Goal: Check status: Check status

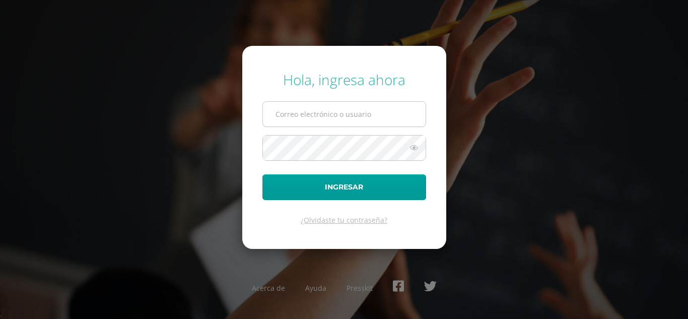
click at [336, 107] on input "text" at bounding box center [344, 114] width 163 height 25
type input "telma.m21@maiagt.org"
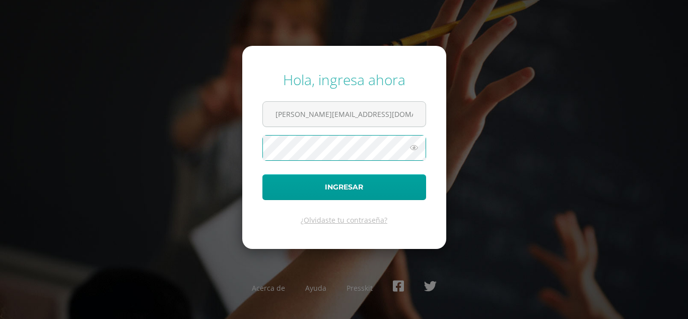
click at [262, 174] on button "Ingresar" at bounding box center [344, 187] width 164 height 26
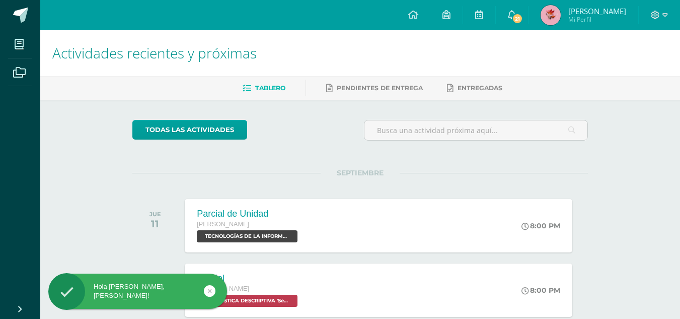
click at [551, 17] on img at bounding box center [551, 15] width 20 height 20
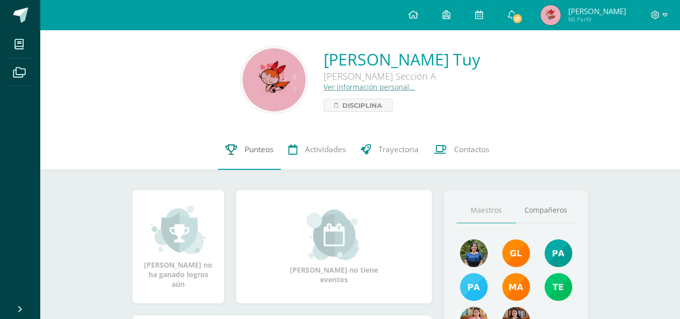
click at [255, 157] on link "Punteos" at bounding box center [249, 149] width 63 height 40
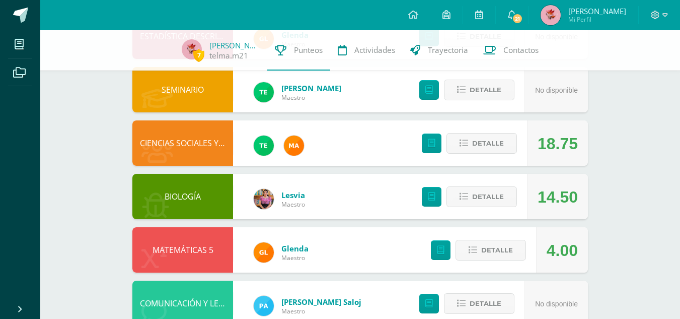
scroll to position [146, 0]
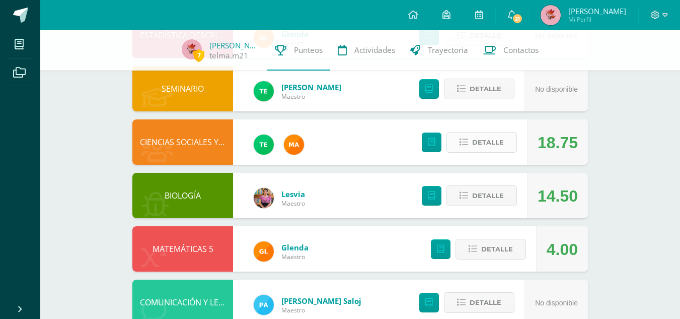
click at [461, 140] on icon at bounding box center [464, 142] width 9 height 9
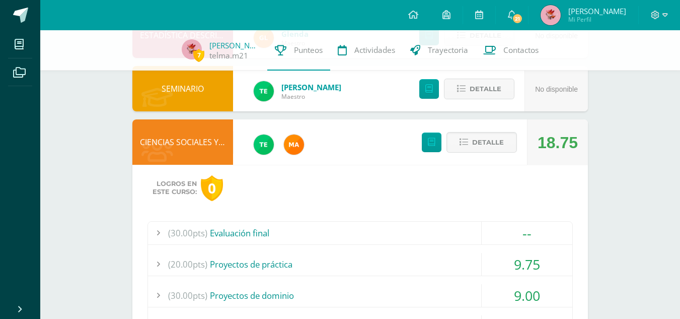
scroll to position [218, 0]
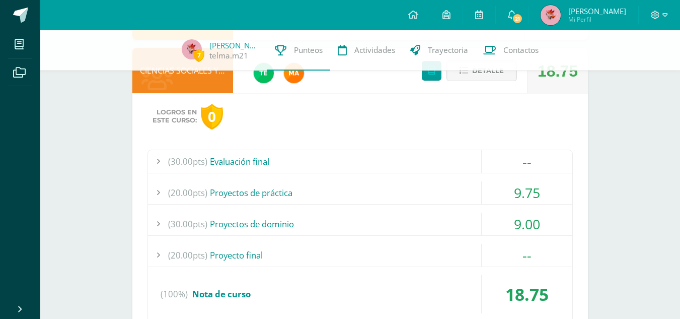
click at [276, 201] on div "(20.00pts) Proyectos de práctica" at bounding box center [360, 192] width 425 height 23
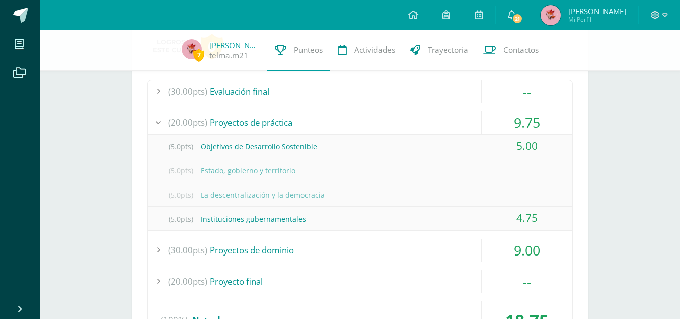
scroll to position [308, 0]
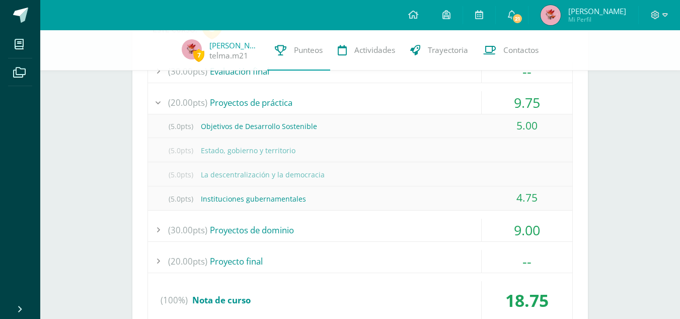
click at [271, 229] on div "(30.00pts) Proyectos de dominio" at bounding box center [360, 230] width 425 height 23
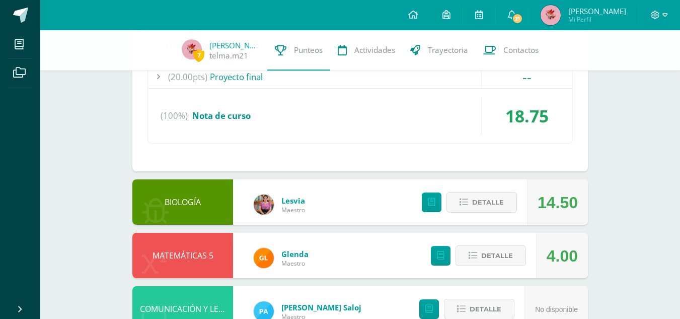
scroll to position [549, 0]
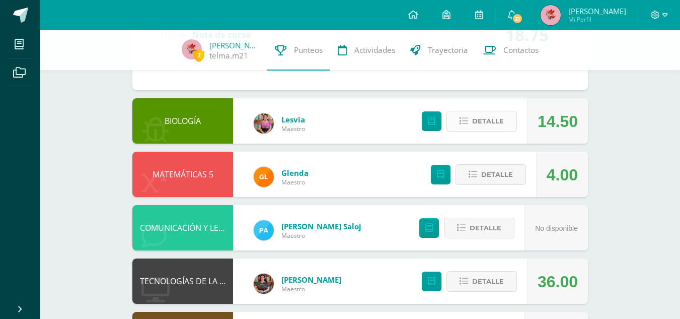
click at [508, 124] on button "Detalle" at bounding box center [482, 121] width 71 height 21
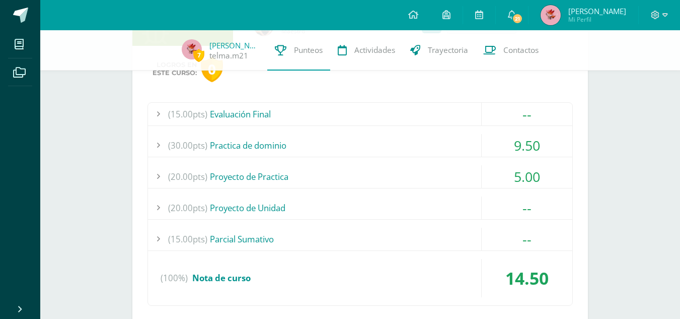
scroll to position [647, 0]
click at [239, 145] on div "(30.00pts) Practica de dominio" at bounding box center [360, 144] width 425 height 23
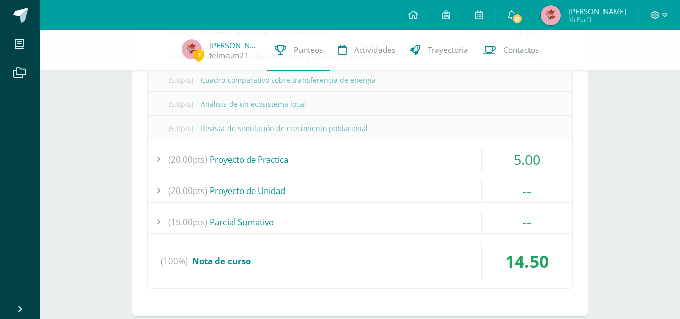
scroll to position [736, 0]
click at [295, 157] on div "(20.00pts) Proyecto de Practica" at bounding box center [360, 159] width 425 height 23
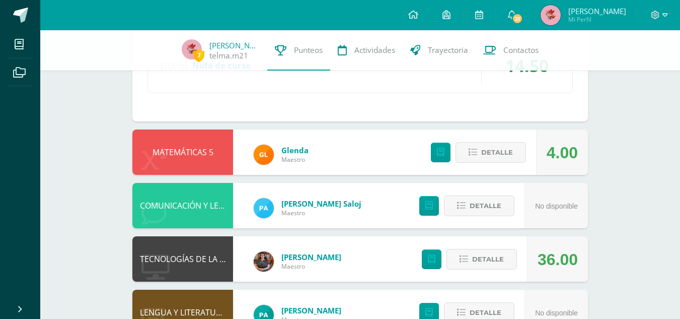
scroll to position [889, 0]
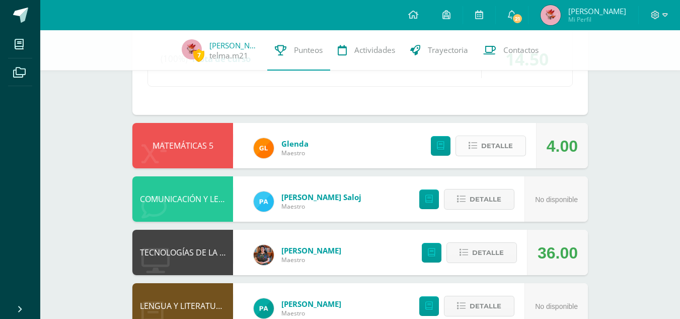
click at [493, 142] on span "Detalle" at bounding box center [497, 145] width 32 height 19
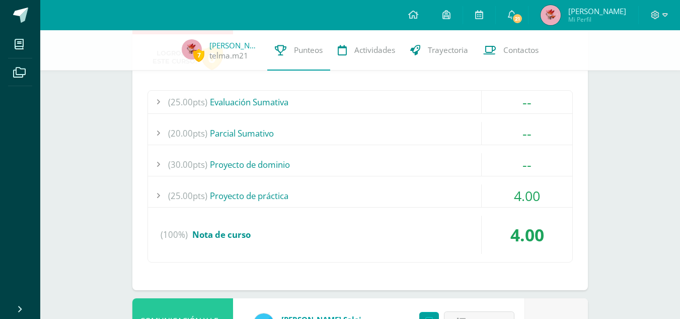
scroll to position [1028, 0]
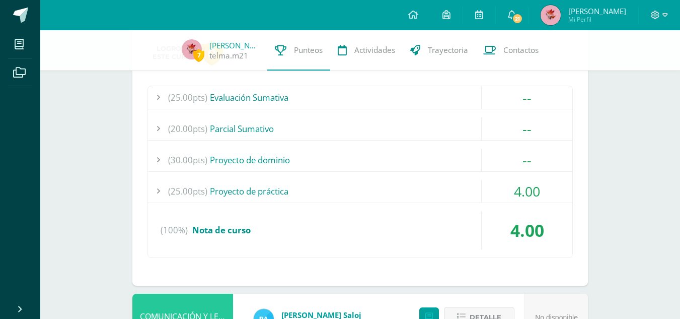
click at [249, 193] on div "(25.00pts) Proyecto de práctica" at bounding box center [360, 191] width 425 height 23
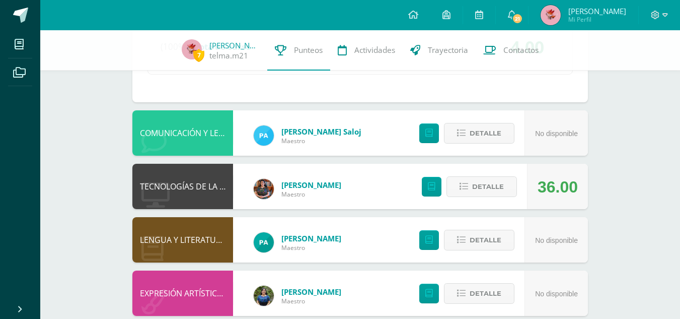
scroll to position [1252, 0]
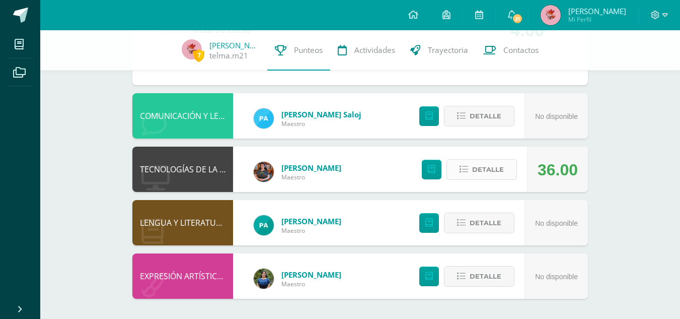
click at [469, 168] on button "Detalle" at bounding box center [482, 169] width 71 height 21
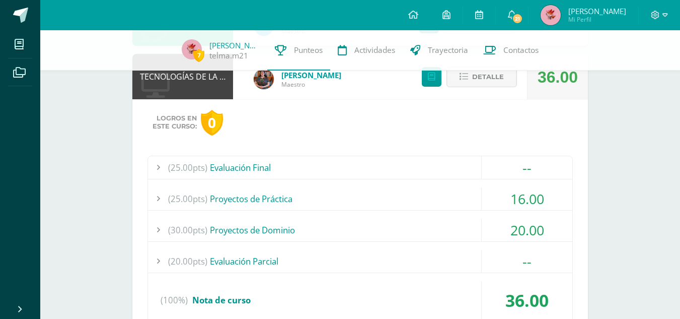
scroll to position [1364, 0]
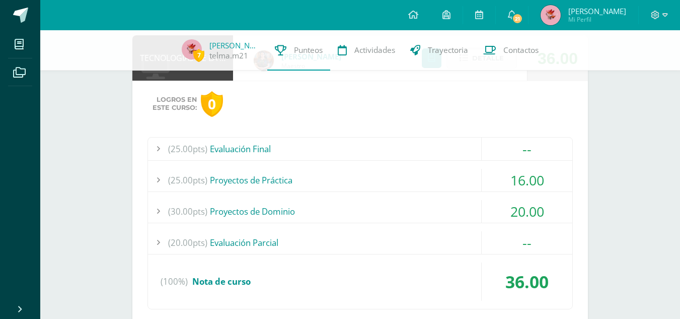
click at [252, 182] on div "(25.00pts) Proyectos de Práctica" at bounding box center [360, 180] width 425 height 23
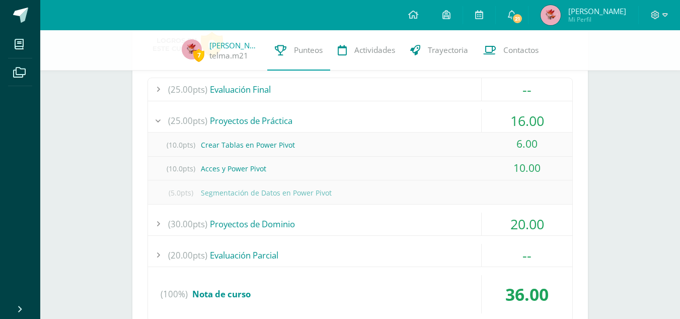
scroll to position [1304, 0]
click at [295, 224] on div "(30.00pts) Proyectos de Dominio" at bounding box center [360, 223] width 425 height 23
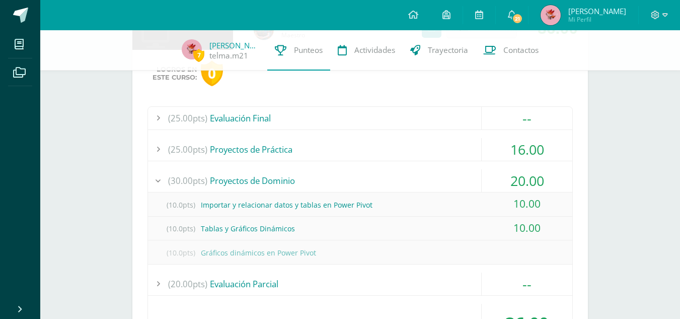
scroll to position [1273, 0]
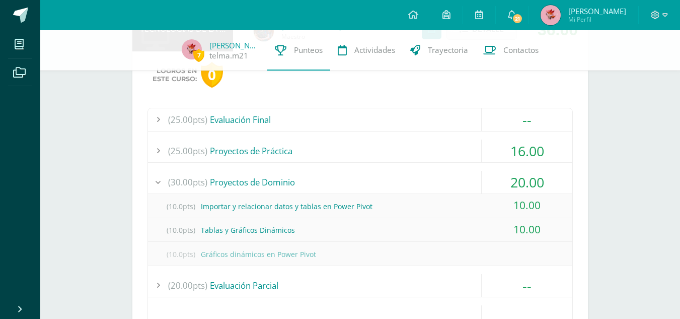
click at [273, 151] on div "(25.00pts) Proyectos de Práctica" at bounding box center [360, 150] width 425 height 23
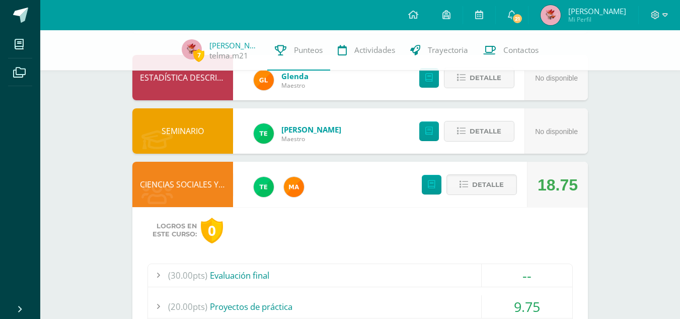
scroll to position [0, 0]
